Goal: Answer question/provide support: Share knowledge or assist other users

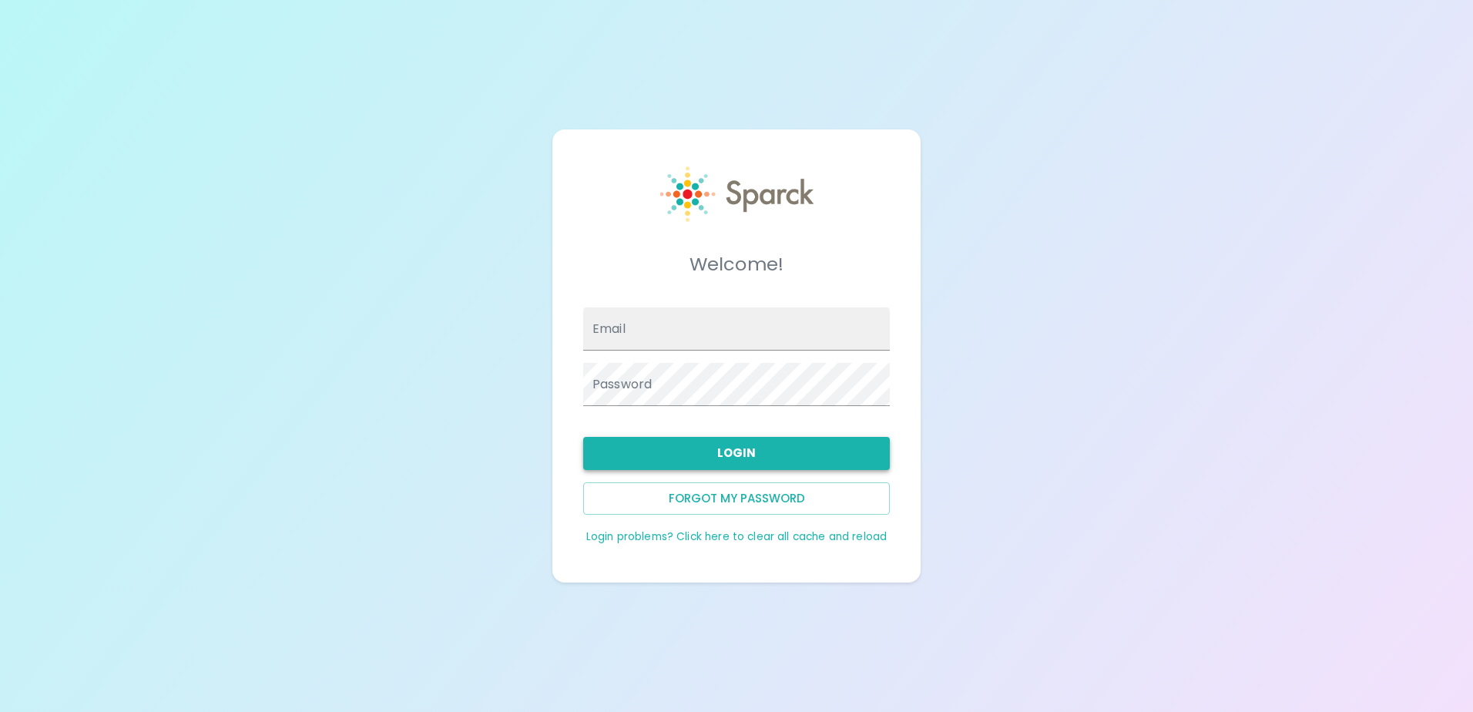
type input "[EMAIL_ADDRESS][DOMAIN_NAME]"
click at [680, 453] on button "Login" at bounding box center [736, 453] width 307 height 32
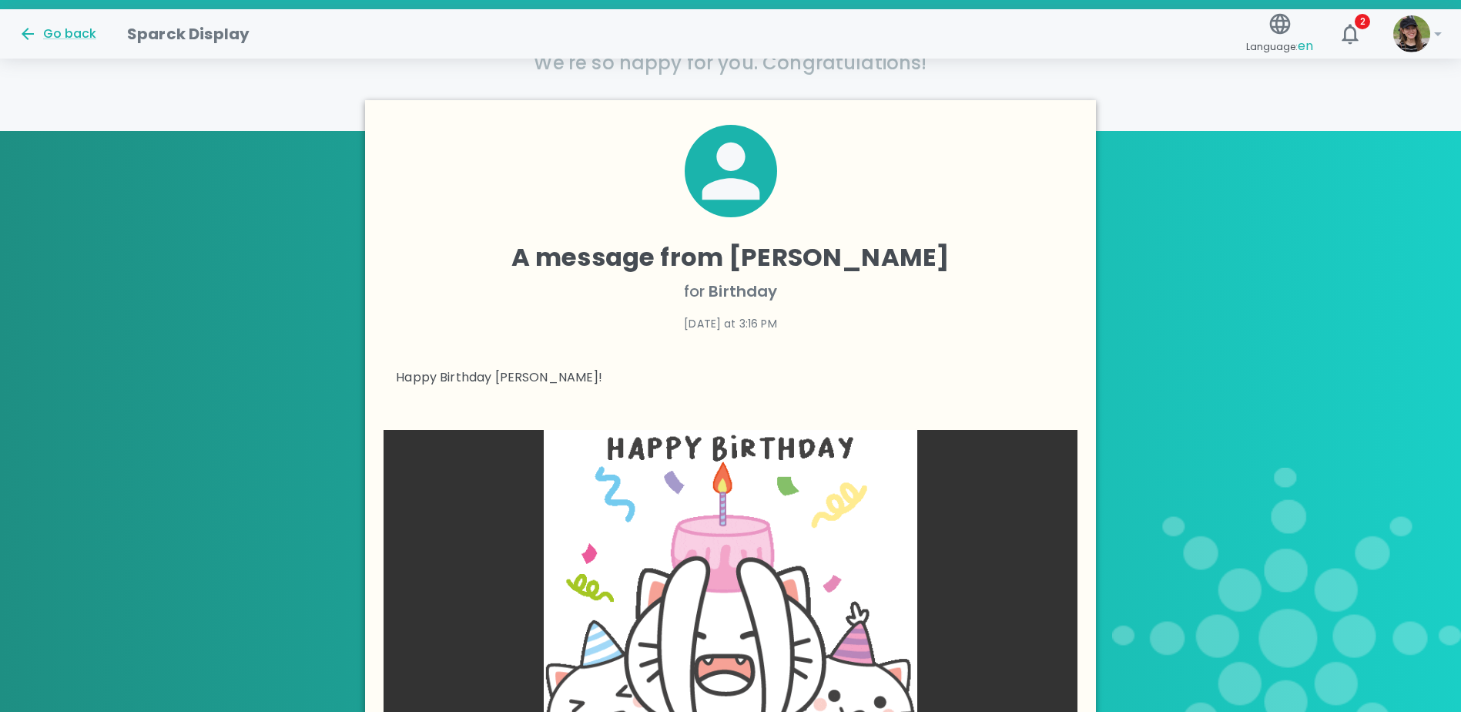
scroll to position [616, 0]
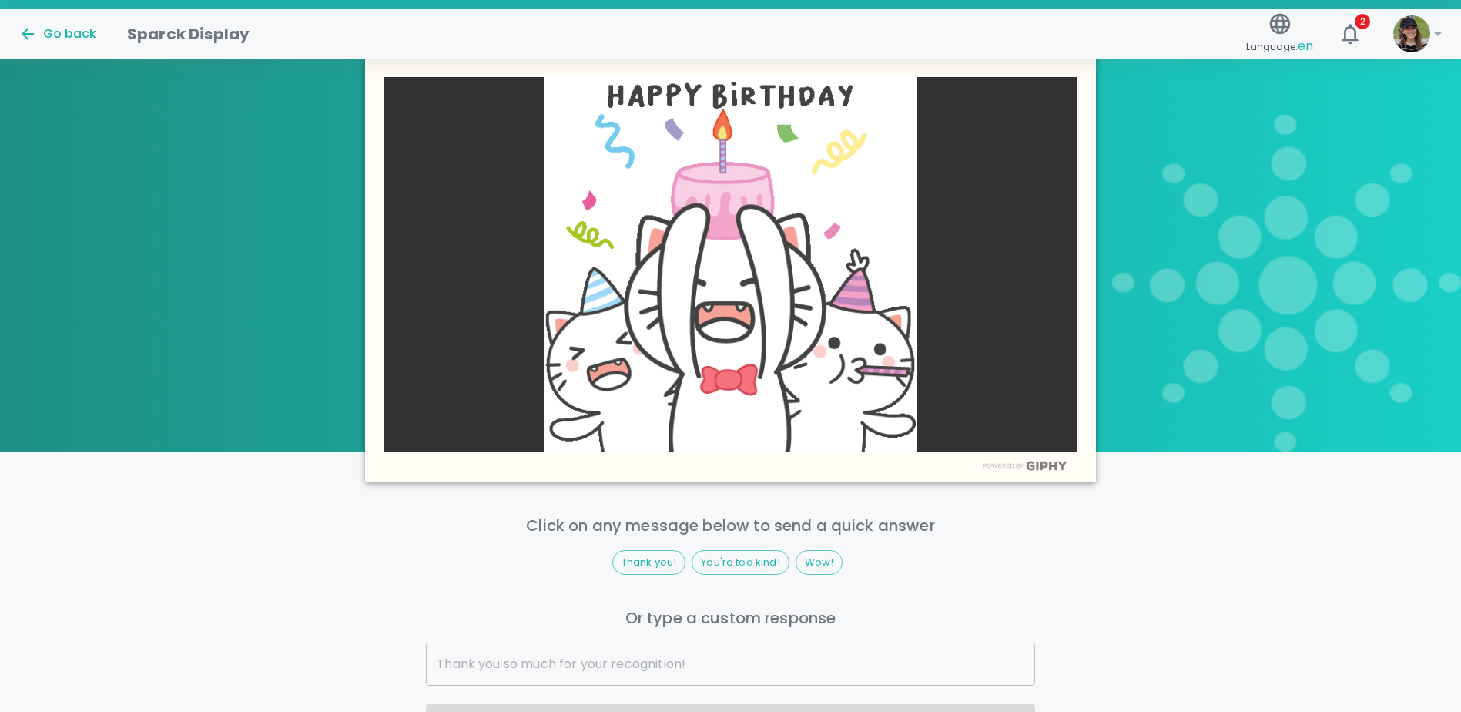
click at [753, 309] on img at bounding box center [731, 264] width 694 height 374
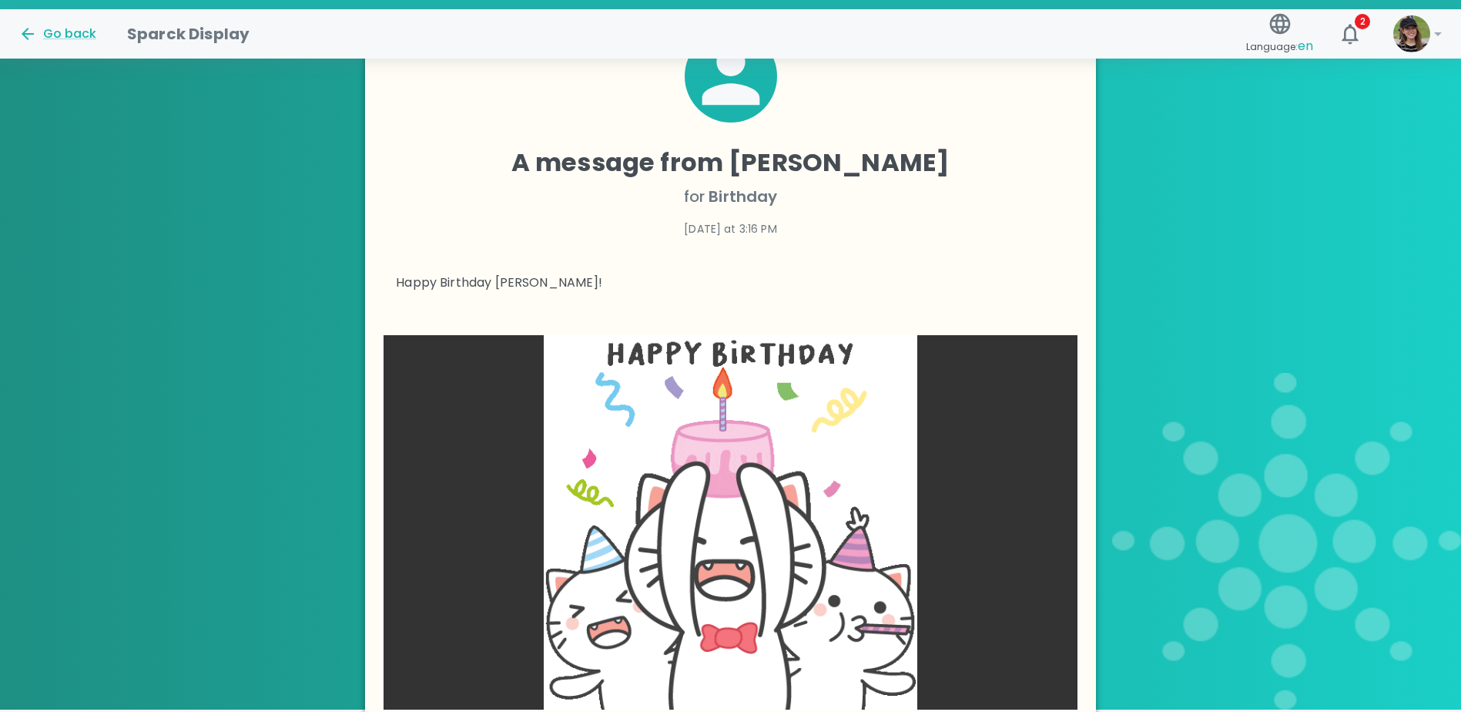
scroll to position [693, 0]
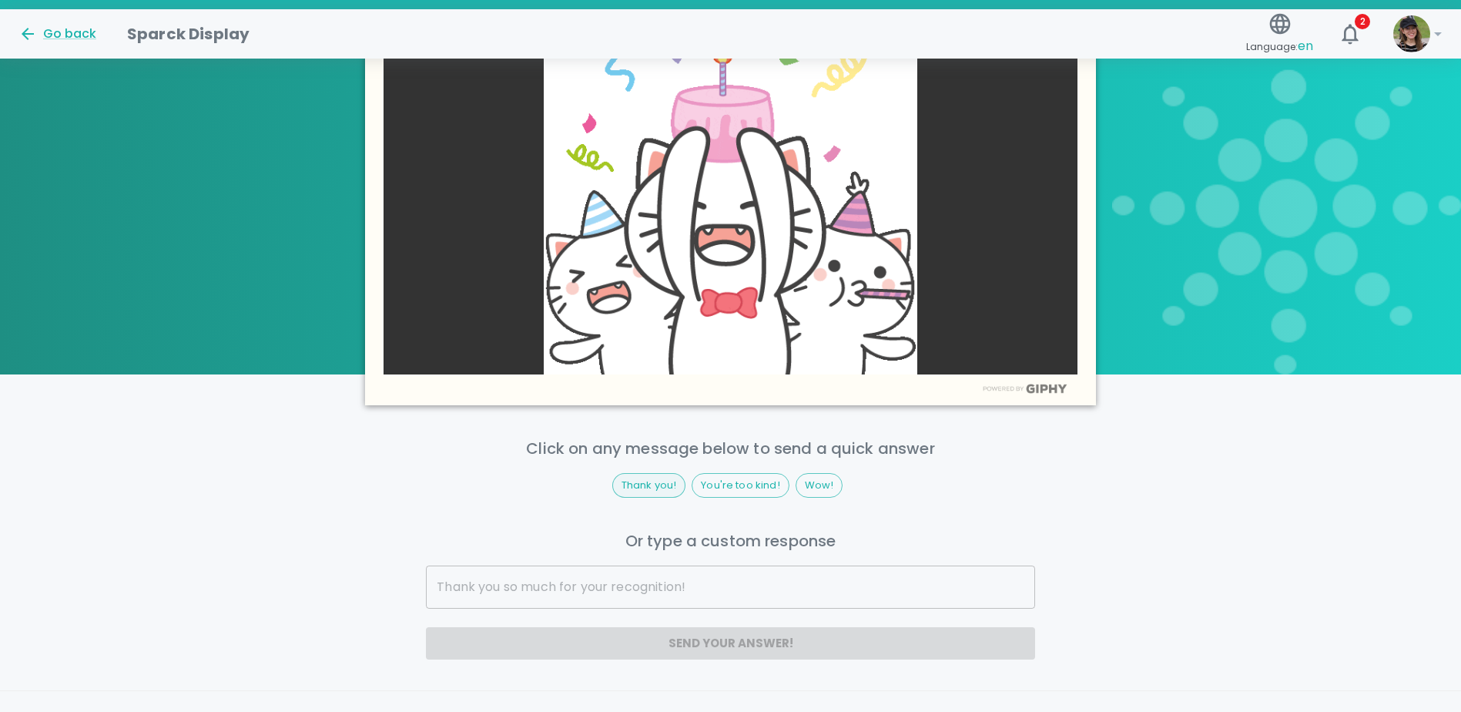
click at [657, 487] on span "Thank you!" at bounding box center [649, 485] width 72 height 15
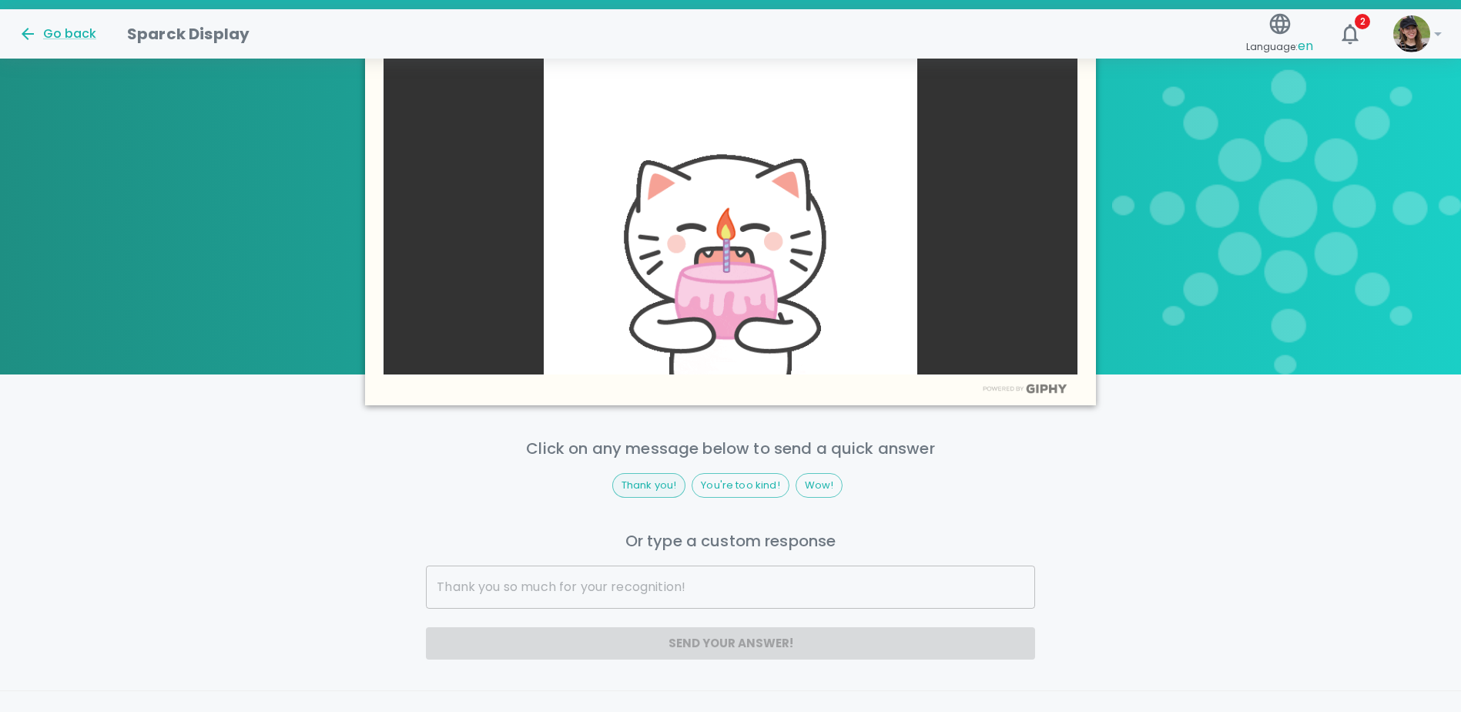
type input "Thank you!"
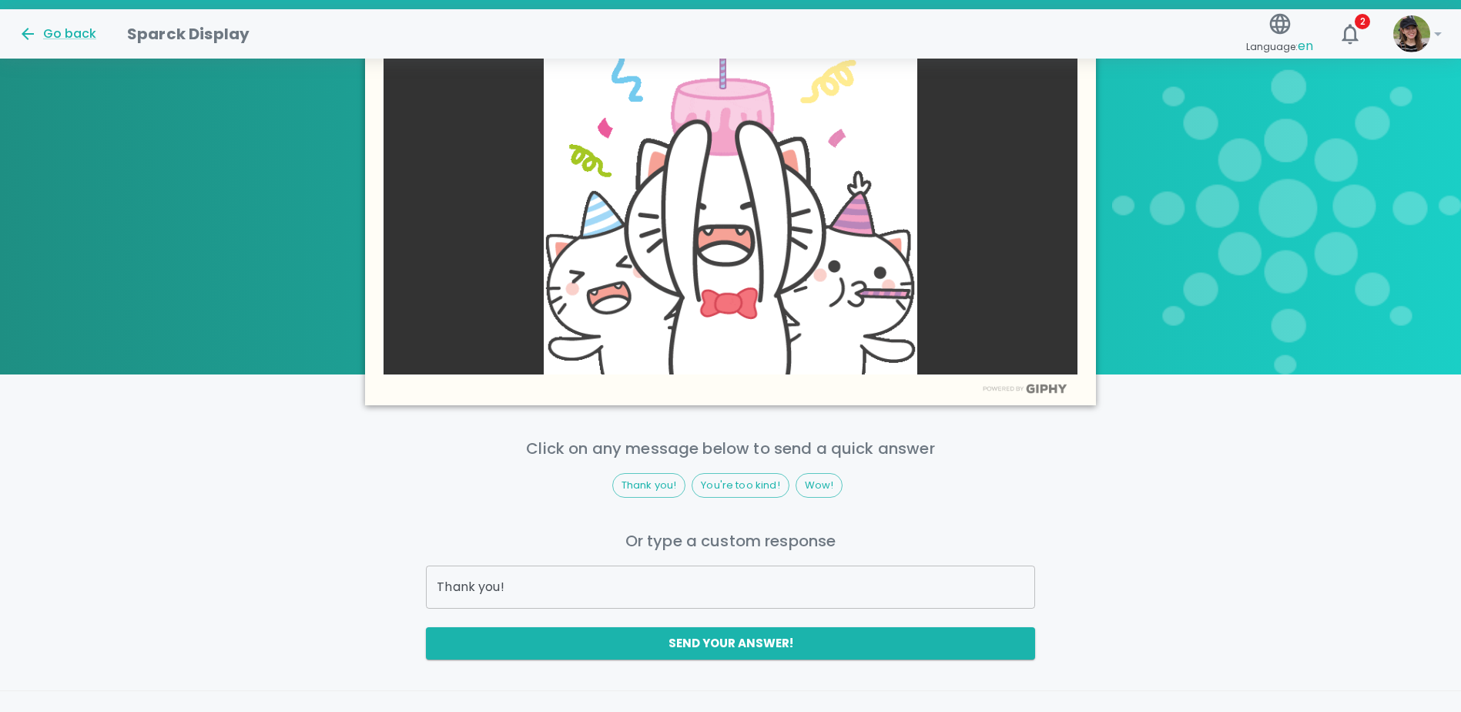
click at [524, 591] on input "Thank you!" at bounding box center [730, 586] width 609 height 43
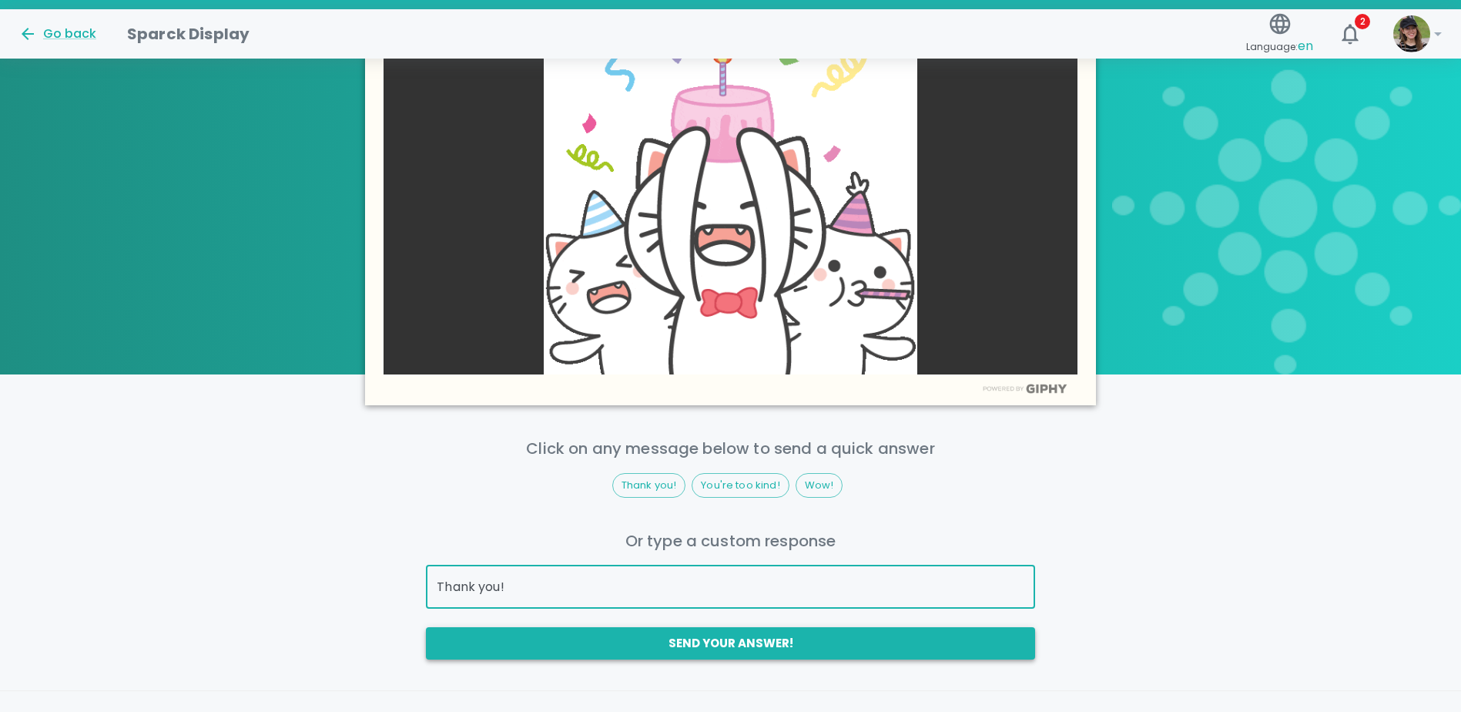
click at [679, 633] on button "Send your answer!" at bounding box center [730, 643] width 609 height 32
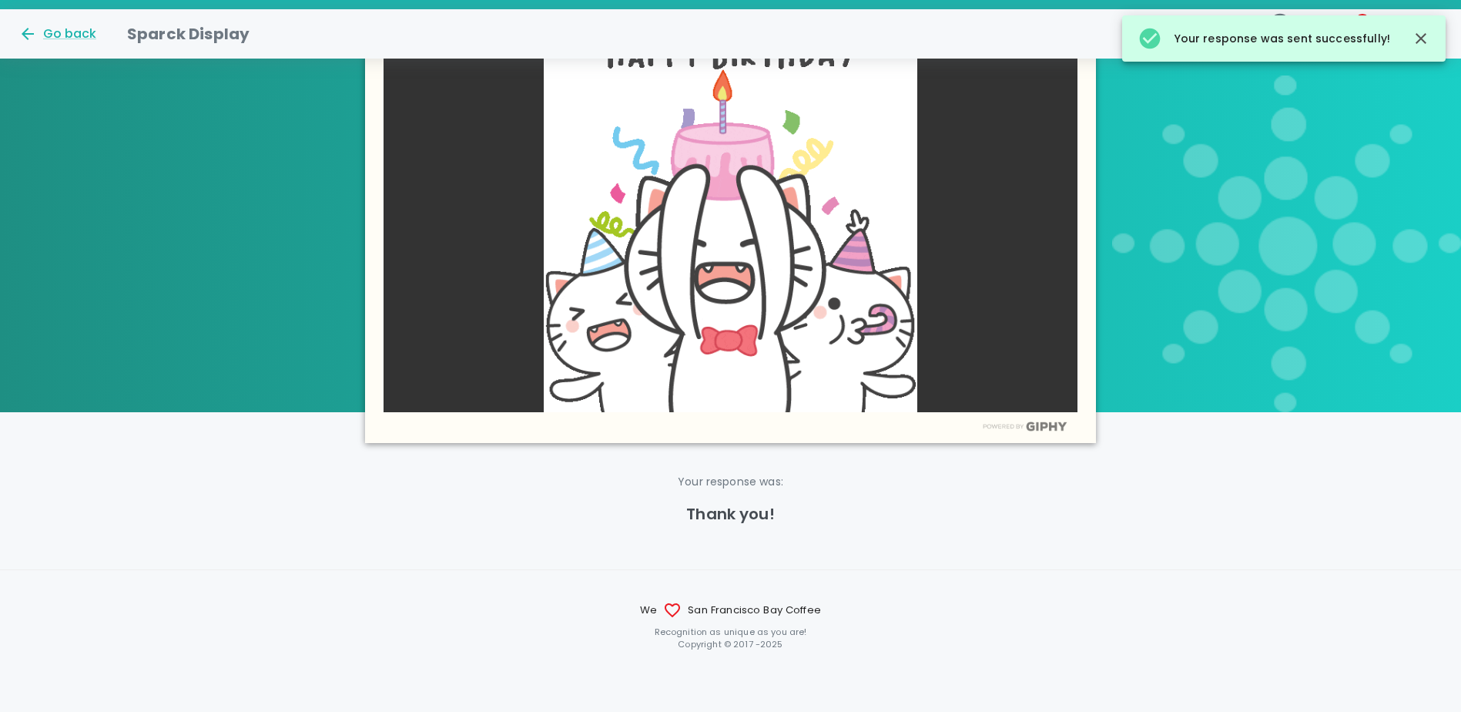
scroll to position [656, 0]
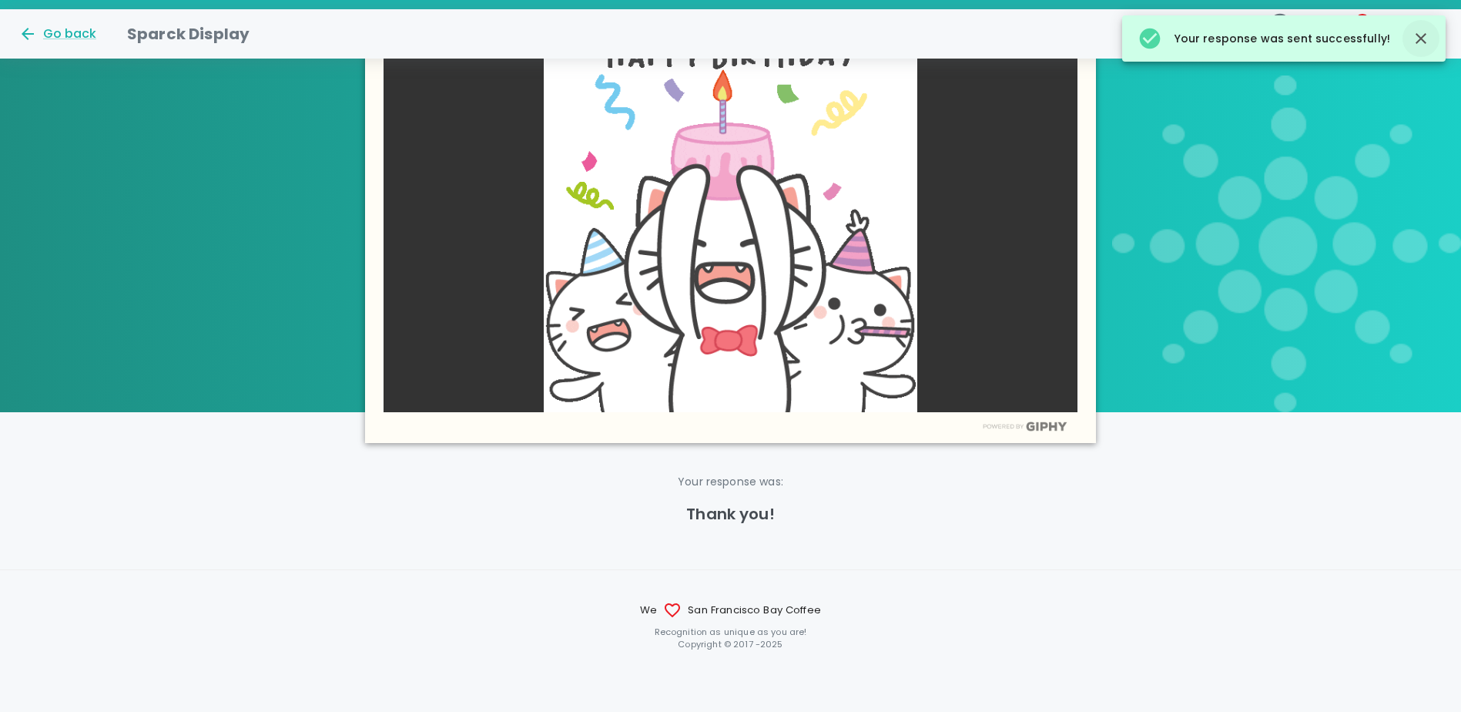
drag, startPoint x: 1422, startPoint y: 45, endPoint x: 1333, endPoint y: 51, distance: 89.5
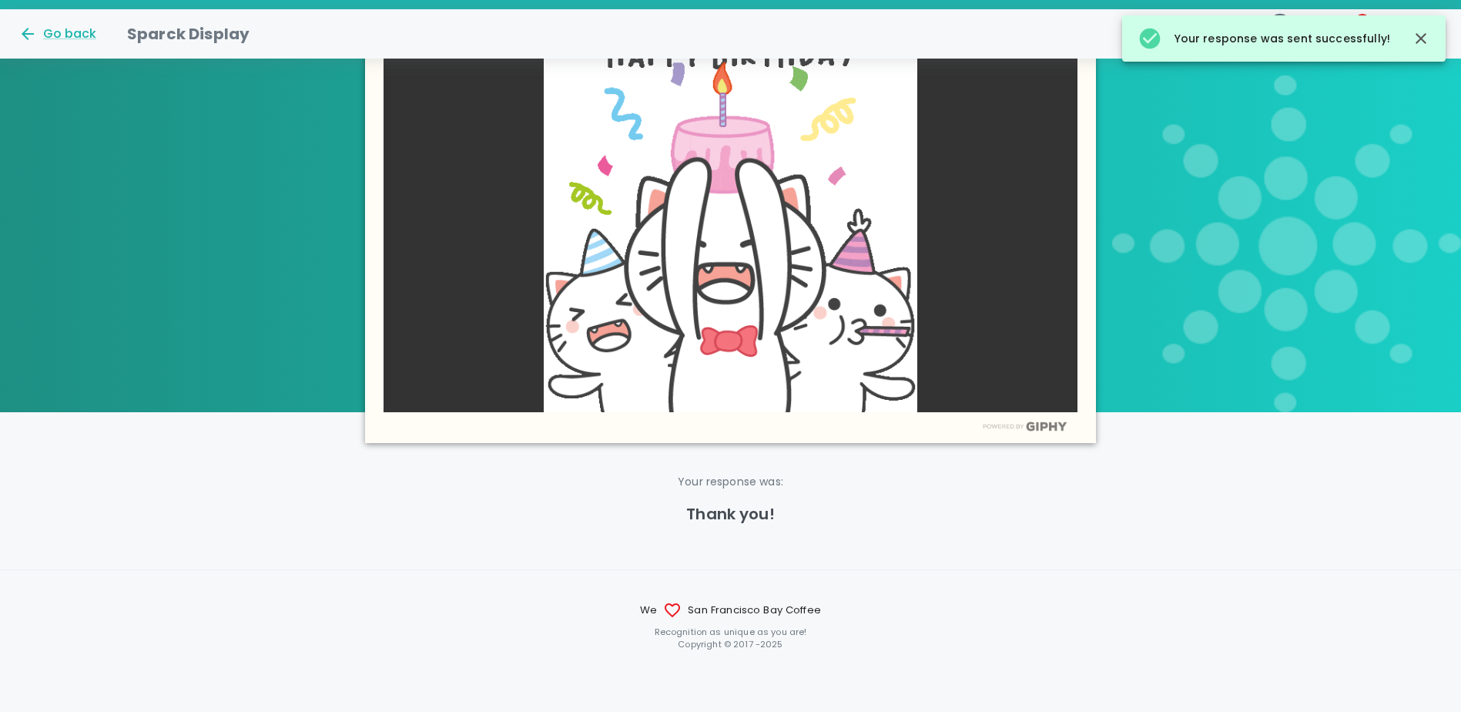
click at [1422, 45] on icon "button" at bounding box center [1421, 38] width 18 height 18
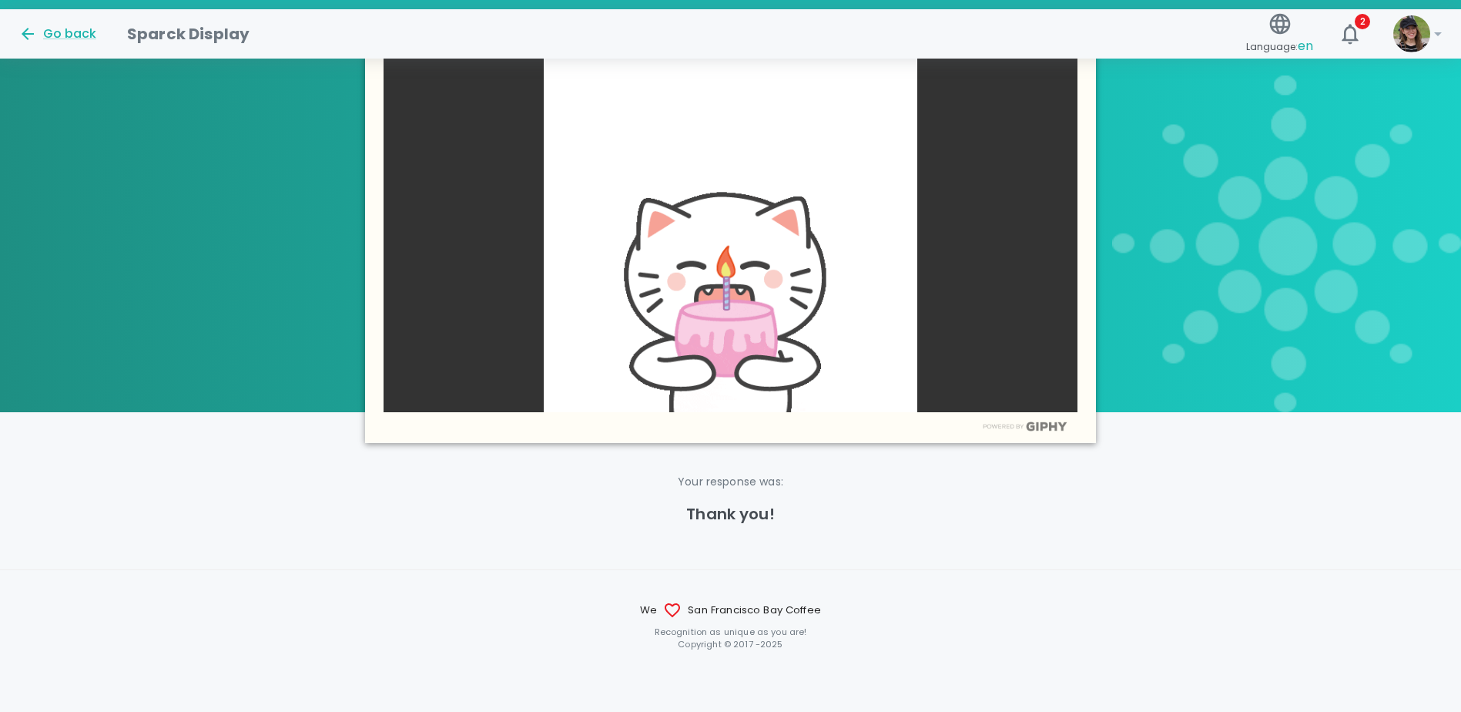
click at [1369, 12] on div "Language: en 2" at bounding box center [1307, 28] width 135 height 67
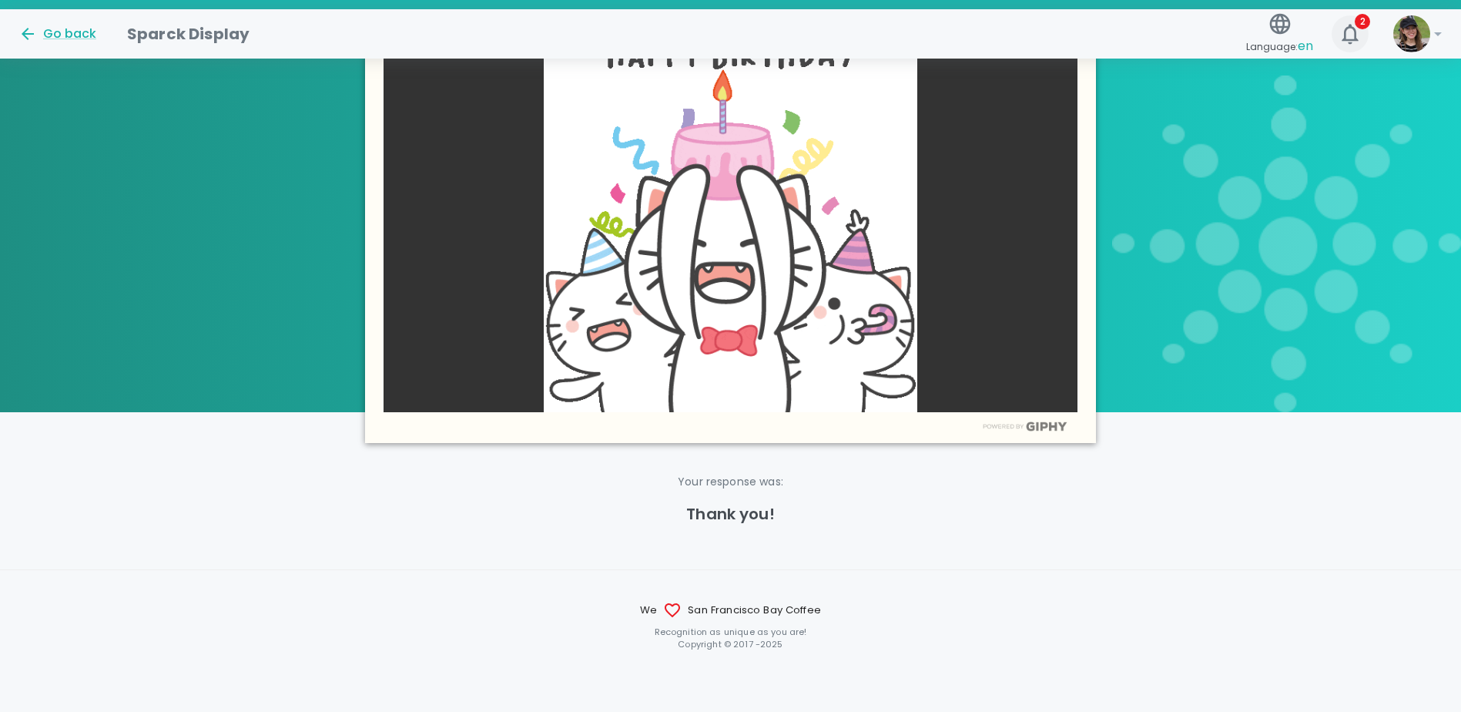
click at [1355, 39] on icon "button" at bounding box center [1350, 34] width 16 height 20
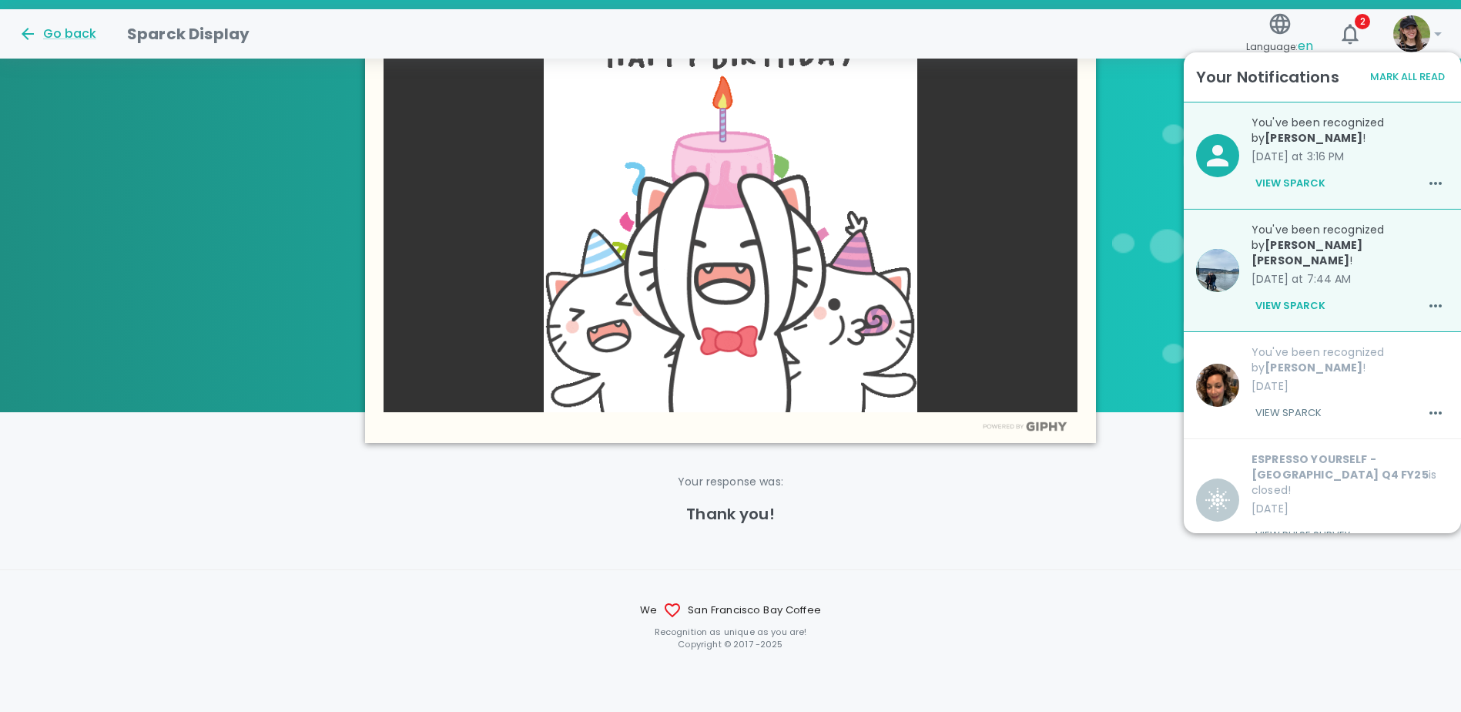
click at [1260, 293] on button "View Sparck" at bounding box center [1291, 306] width 78 height 26
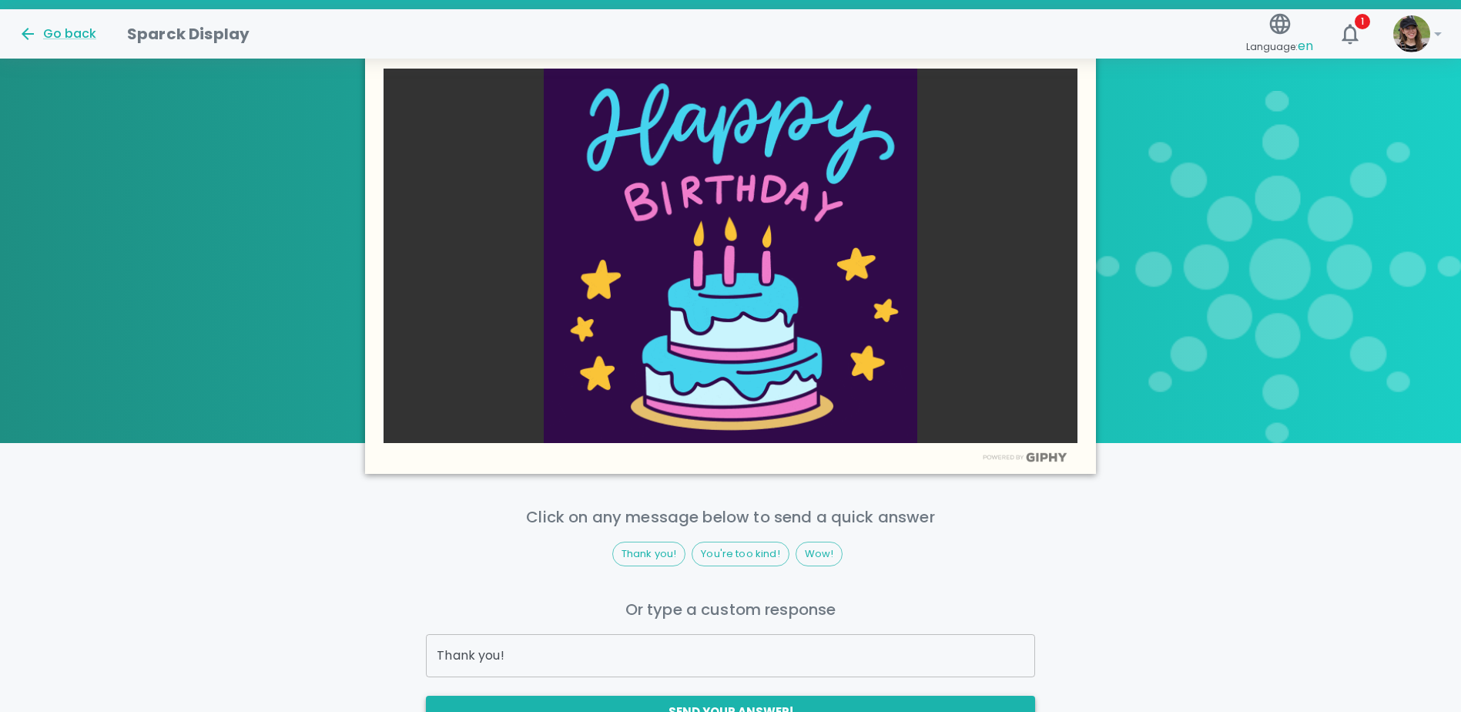
click at [676, 696] on button "Send your answer!" at bounding box center [730, 712] width 609 height 32
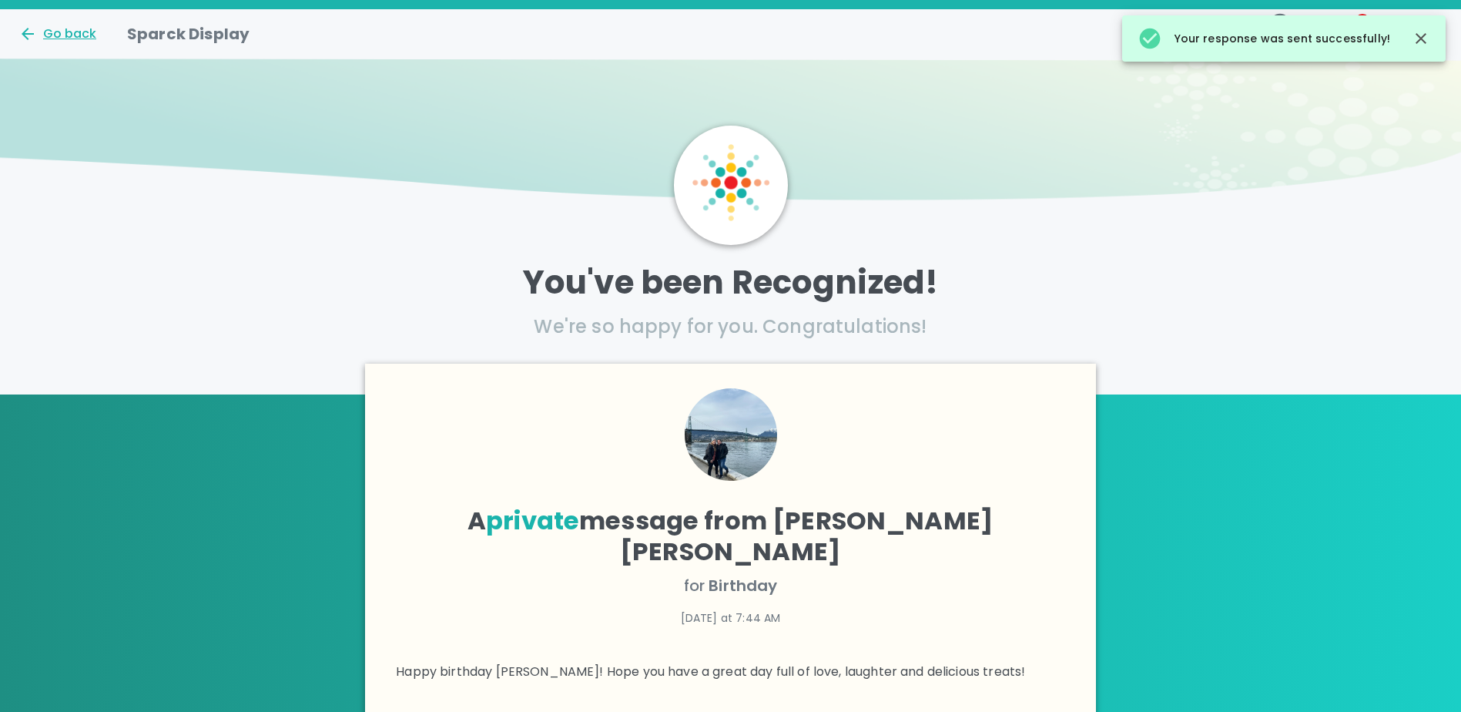
click at [68, 31] on div "Go back" at bounding box center [57, 34] width 78 height 18
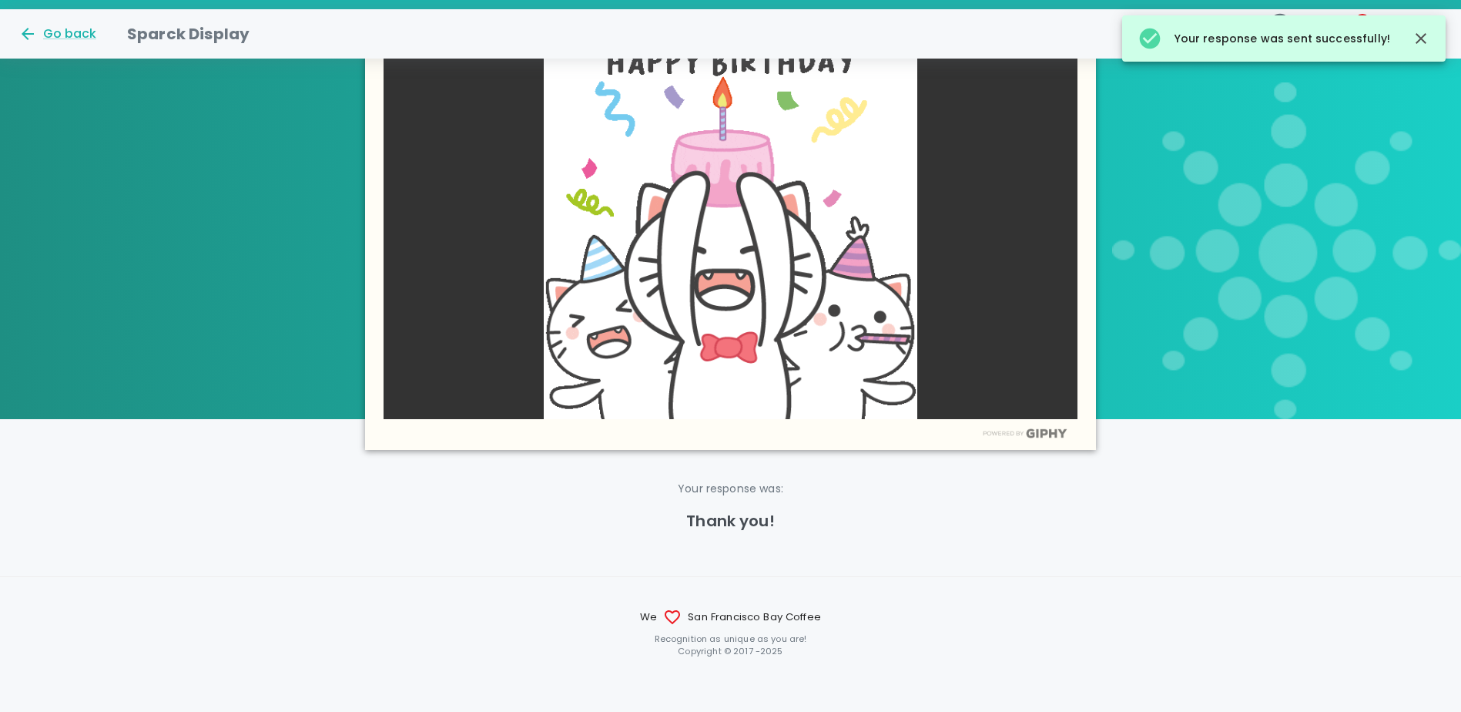
scroll to position [656, 0]
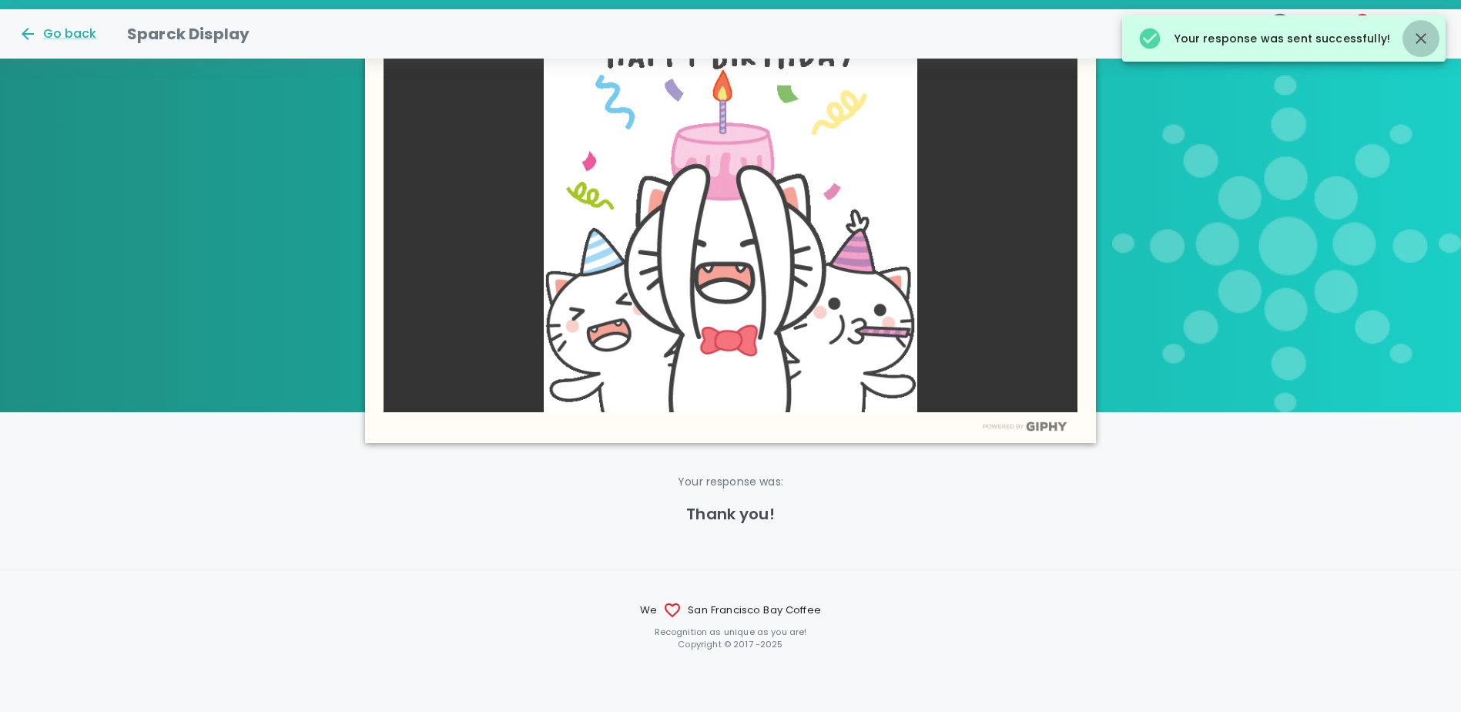
click at [1411, 34] on button "button" at bounding box center [1421, 38] width 37 height 37
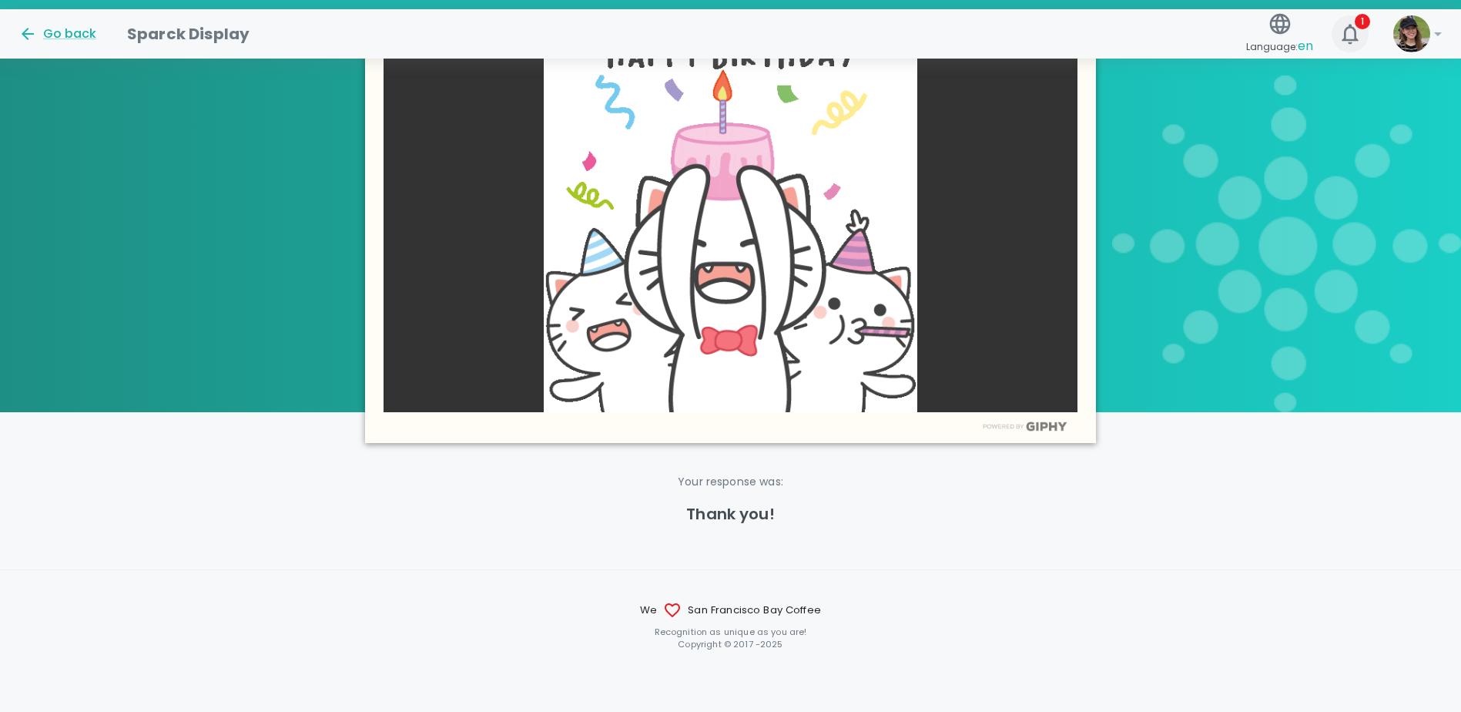
click at [1363, 25] on span "1" at bounding box center [1362, 21] width 15 height 15
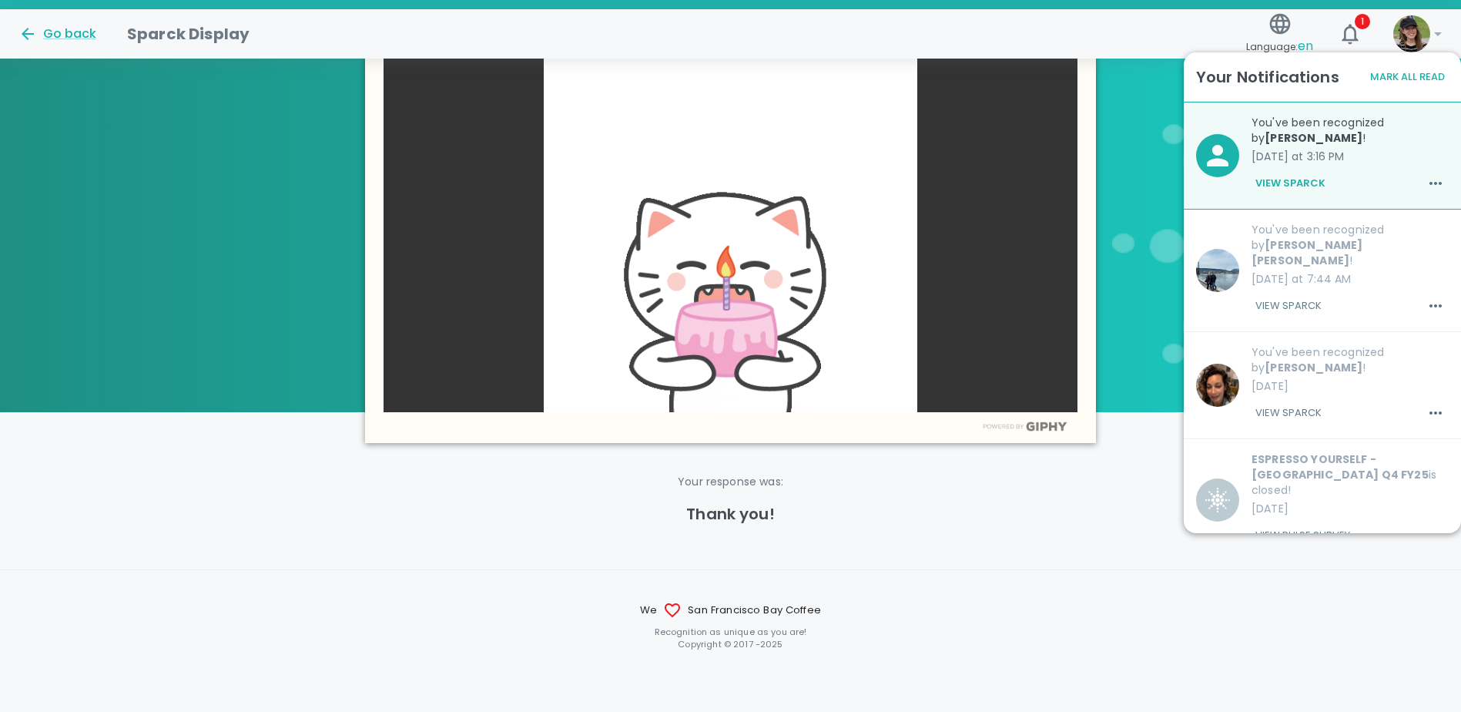
click at [1304, 187] on button "View Sparck" at bounding box center [1291, 183] width 78 height 26
